Goal: Navigation & Orientation: Find specific page/section

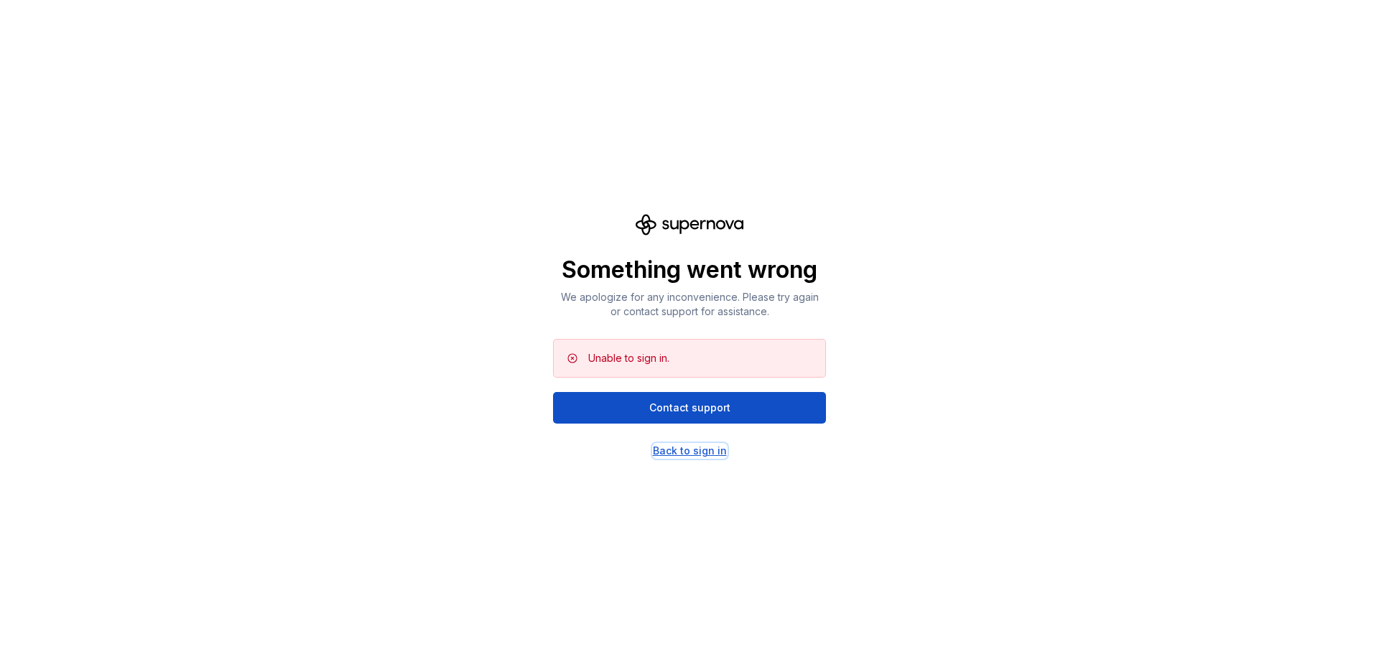
click at [717, 452] on div "Back to sign in" at bounding box center [690, 451] width 74 height 14
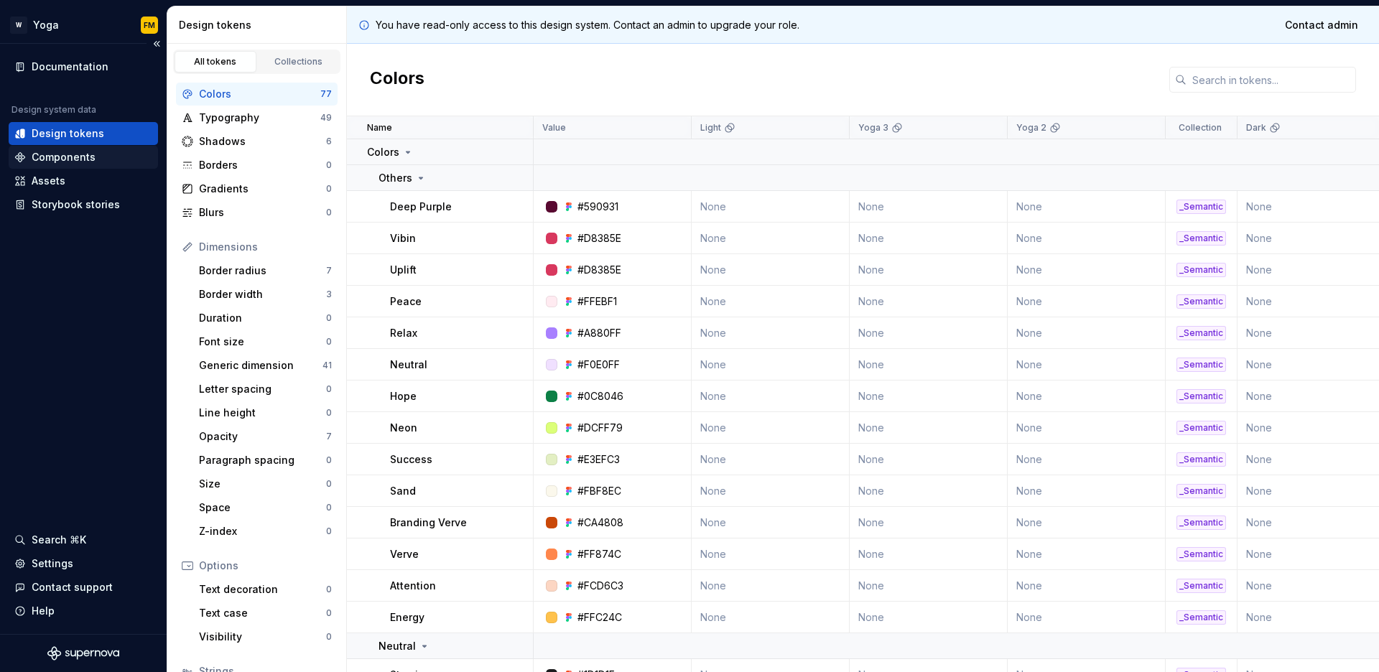
click at [82, 156] on div "Components" at bounding box center [64, 157] width 64 height 14
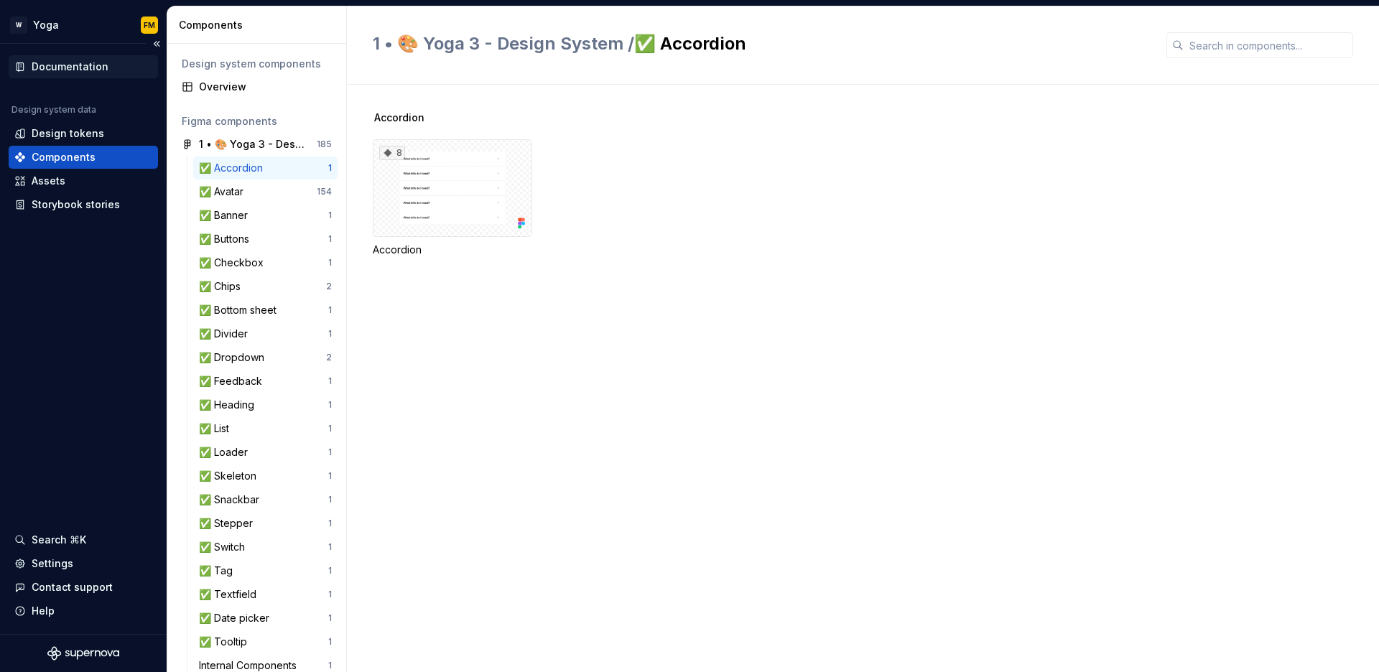
click at [95, 72] on div "Documentation" at bounding box center [70, 67] width 77 height 14
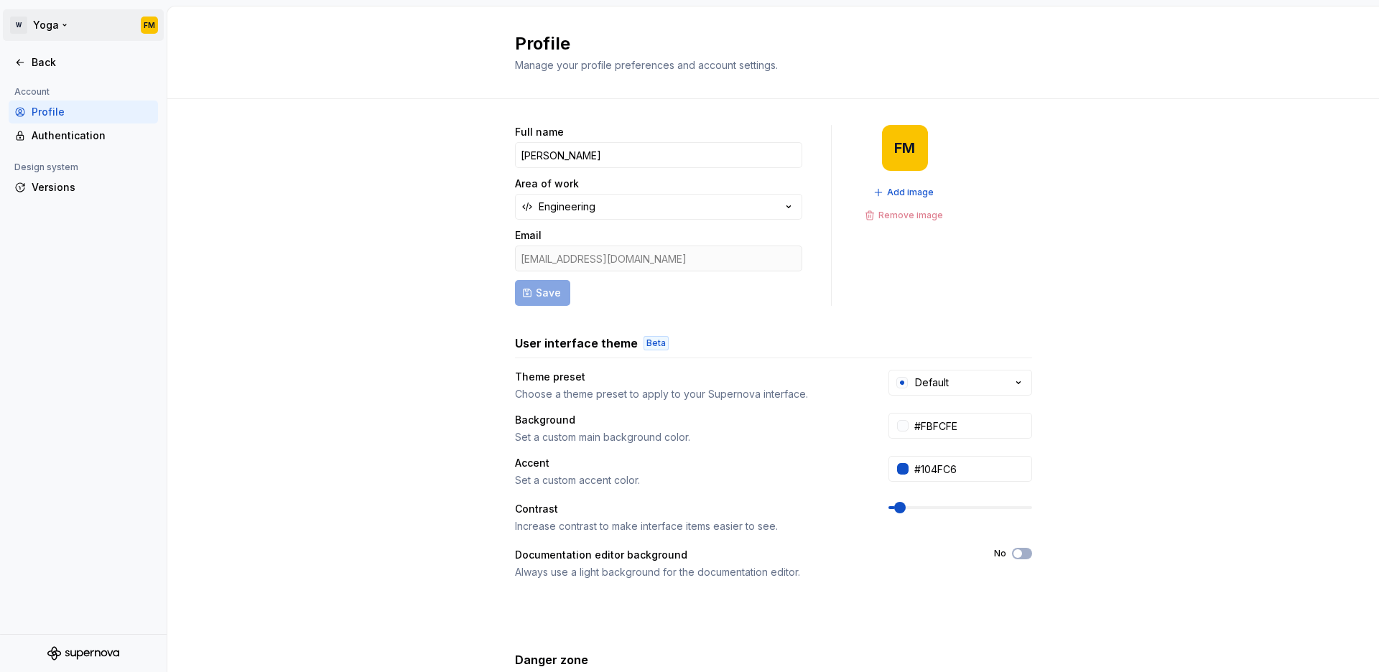
click at [47, 25] on html "W Yoga FM Back Account Profile Authentication Design system Versions Profile Ma…" at bounding box center [689, 336] width 1379 height 672
click at [48, 18] on html "W Yoga FM Back Account Profile Authentication Design system Versions Profile Ma…" at bounding box center [689, 336] width 1379 height 672
click at [64, 60] on div "Back" at bounding box center [92, 62] width 121 height 14
